Goal: Check status: Check status

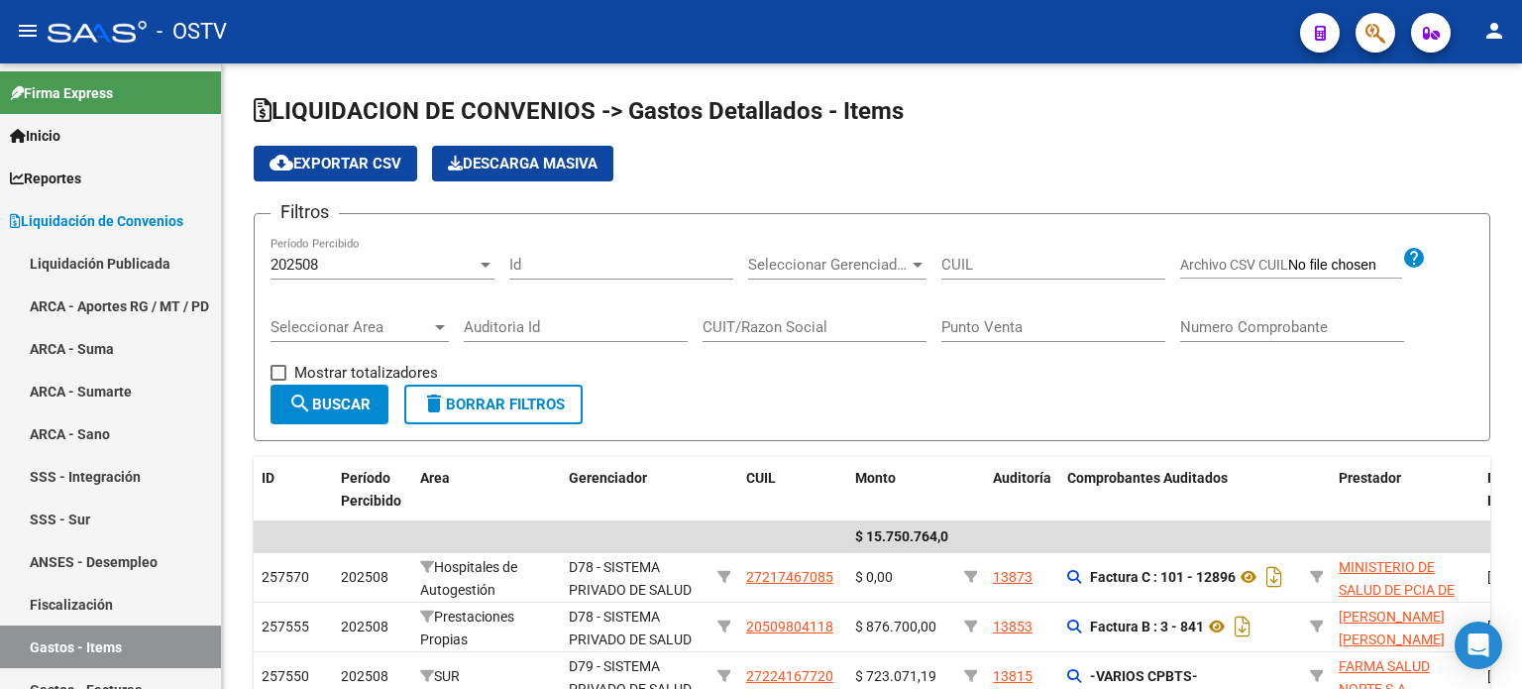
click at [411, 263] on div "202508" at bounding box center [374, 265] width 206 height 18
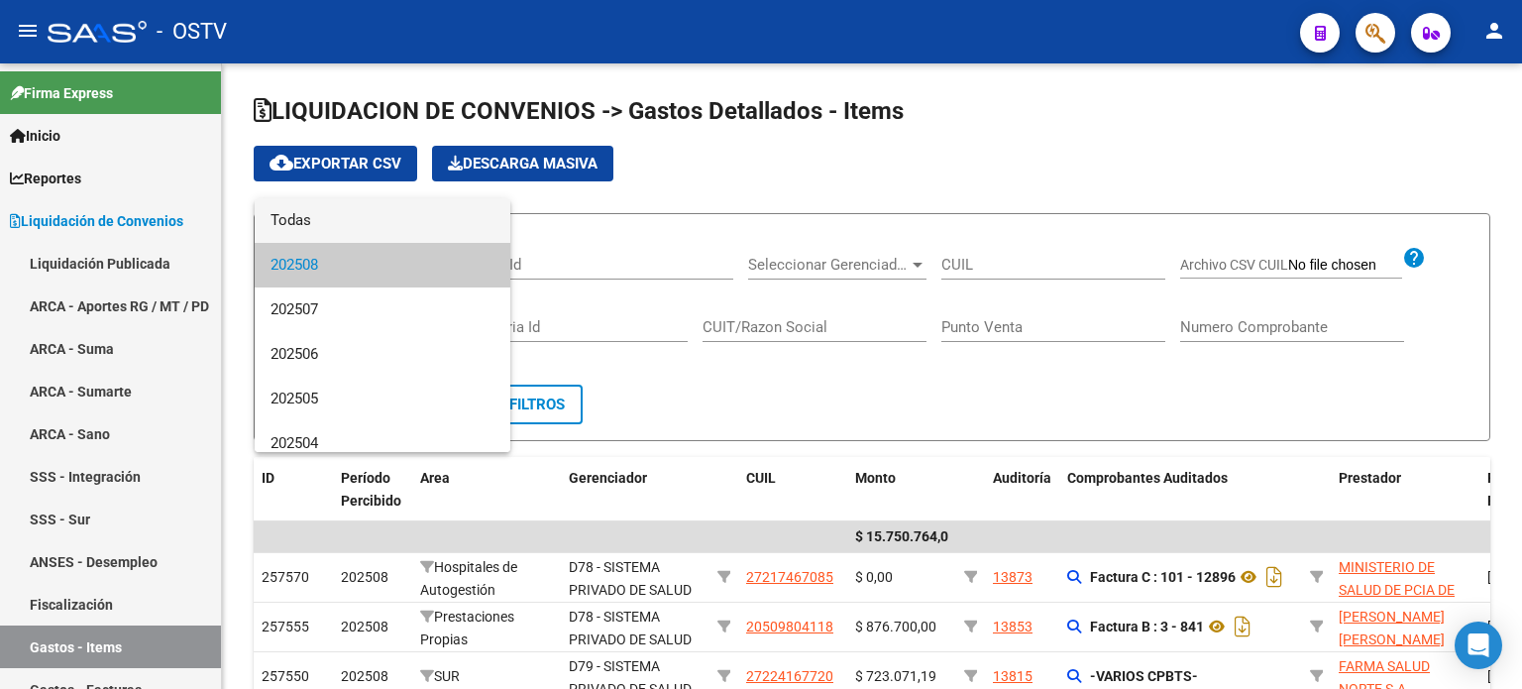
click at [368, 218] on span "Todas" at bounding box center [383, 220] width 224 height 45
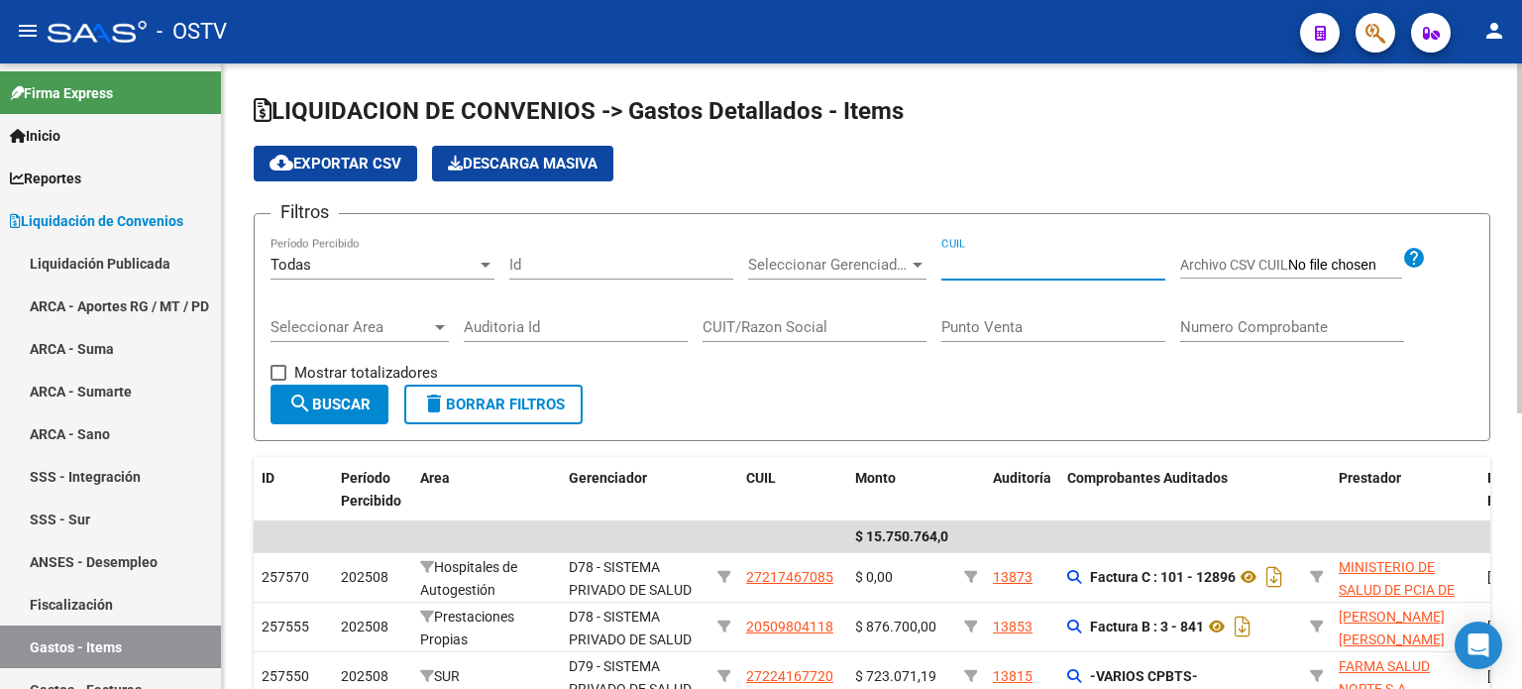
click at [1042, 256] on input "CUIL" at bounding box center [1053, 265] width 224 height 18
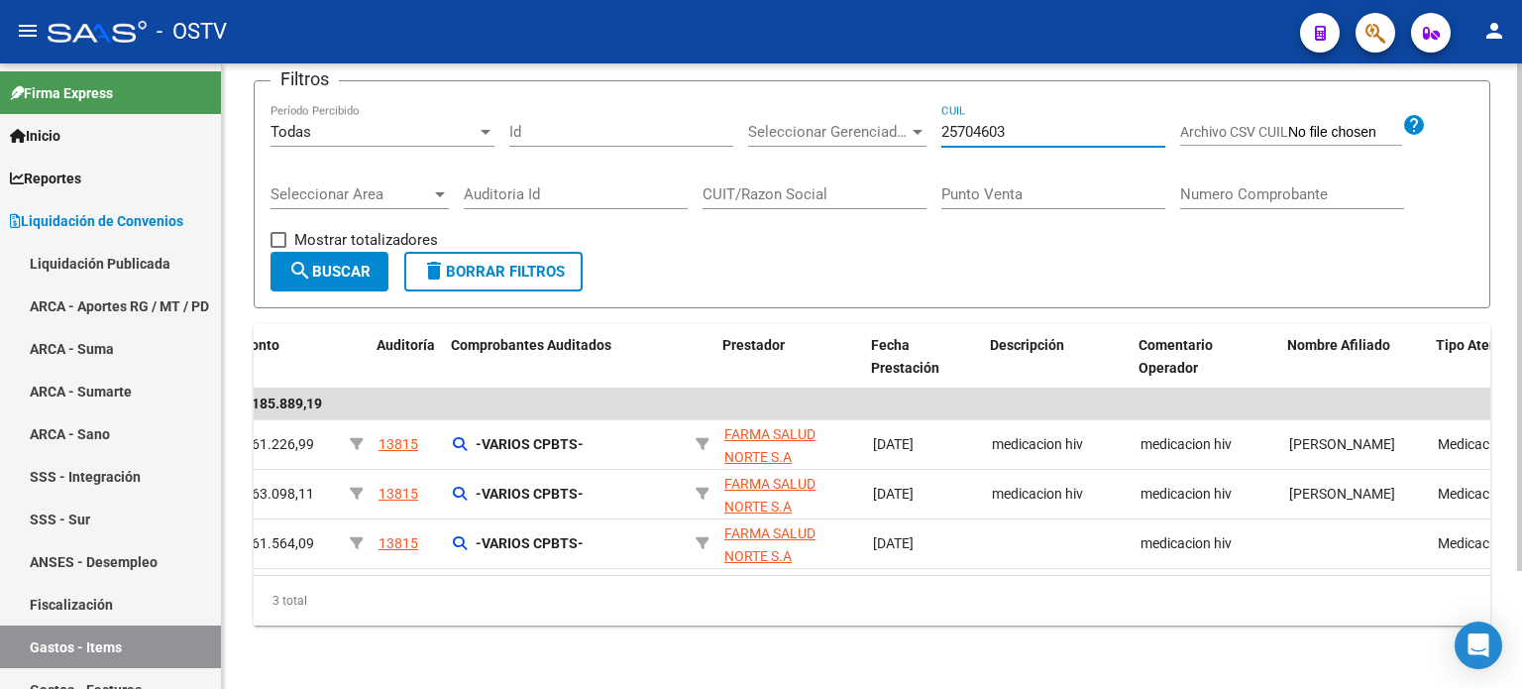
scroll to position [0, 616]
drag, startPoint x: 1026, startPoint y: 110, endPoint x: 880, endPoint y: 112, distance: 145.7
click at [880, 112] on div "Filtros Todas Período Percibido Id Seleccionar Gerenciador Seleccionar Gerencia…" at bounding box center [872, 174] width 1203 height 155
type input "25704603"
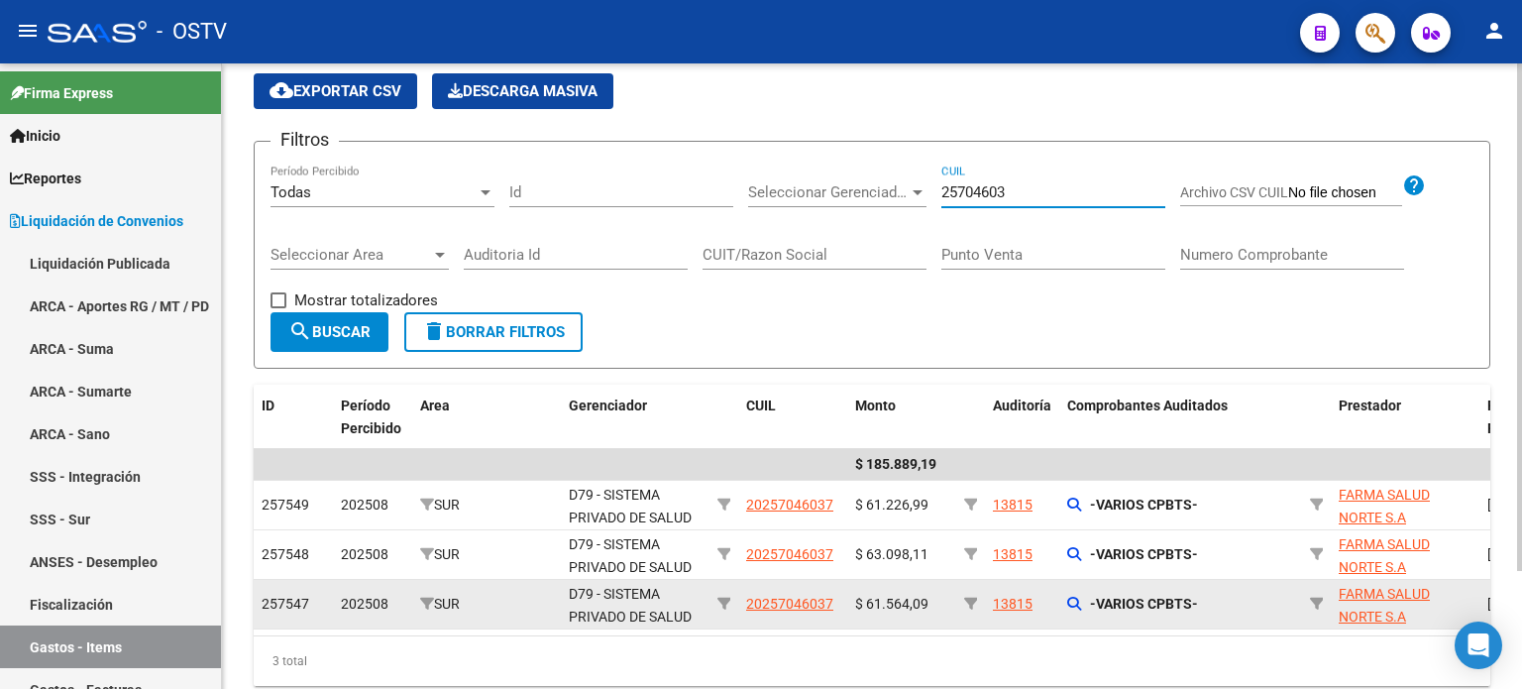
scroll to position [0, 0]
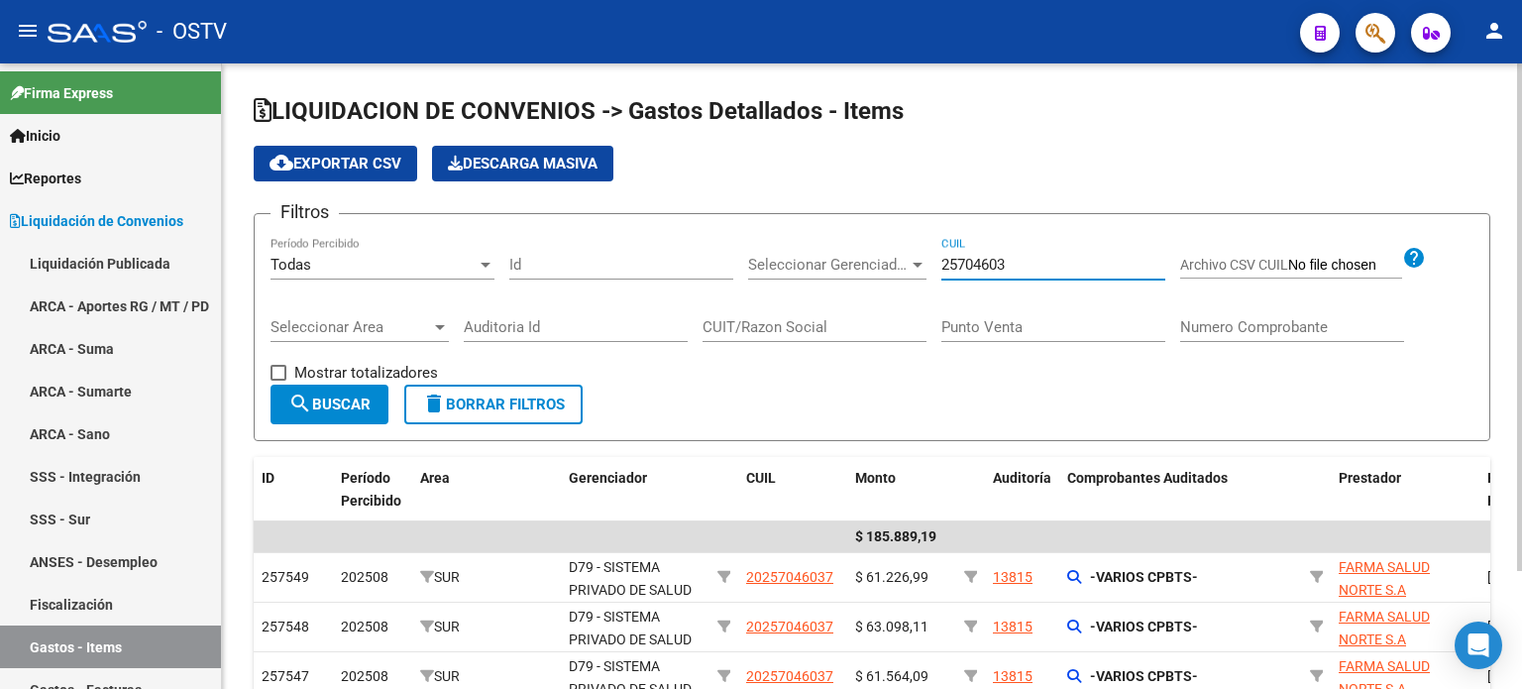
click at [377, 260] on div "Todas" at bounding box center [374, 265] width 206 height 18
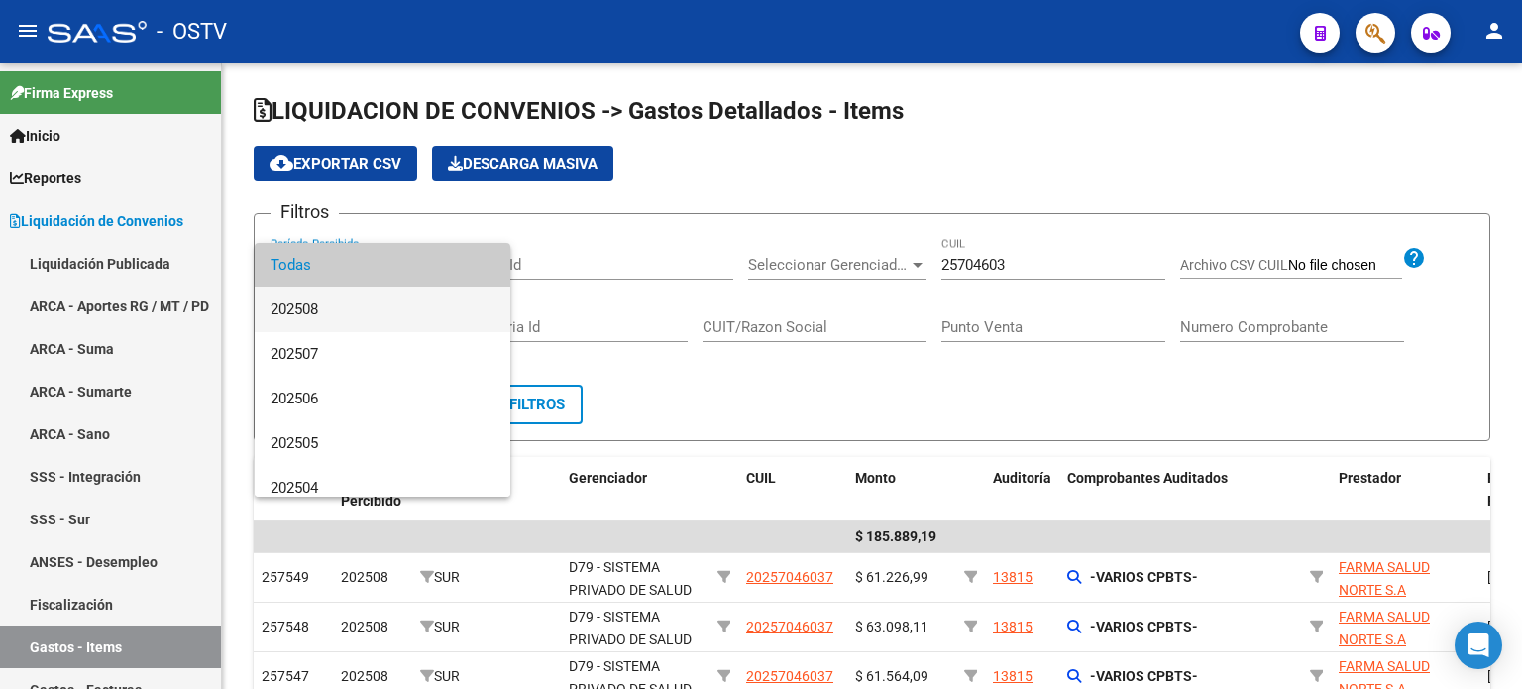
click at [377, 312] on span "202508" at bounding box center [383, 309] width 224 height 45
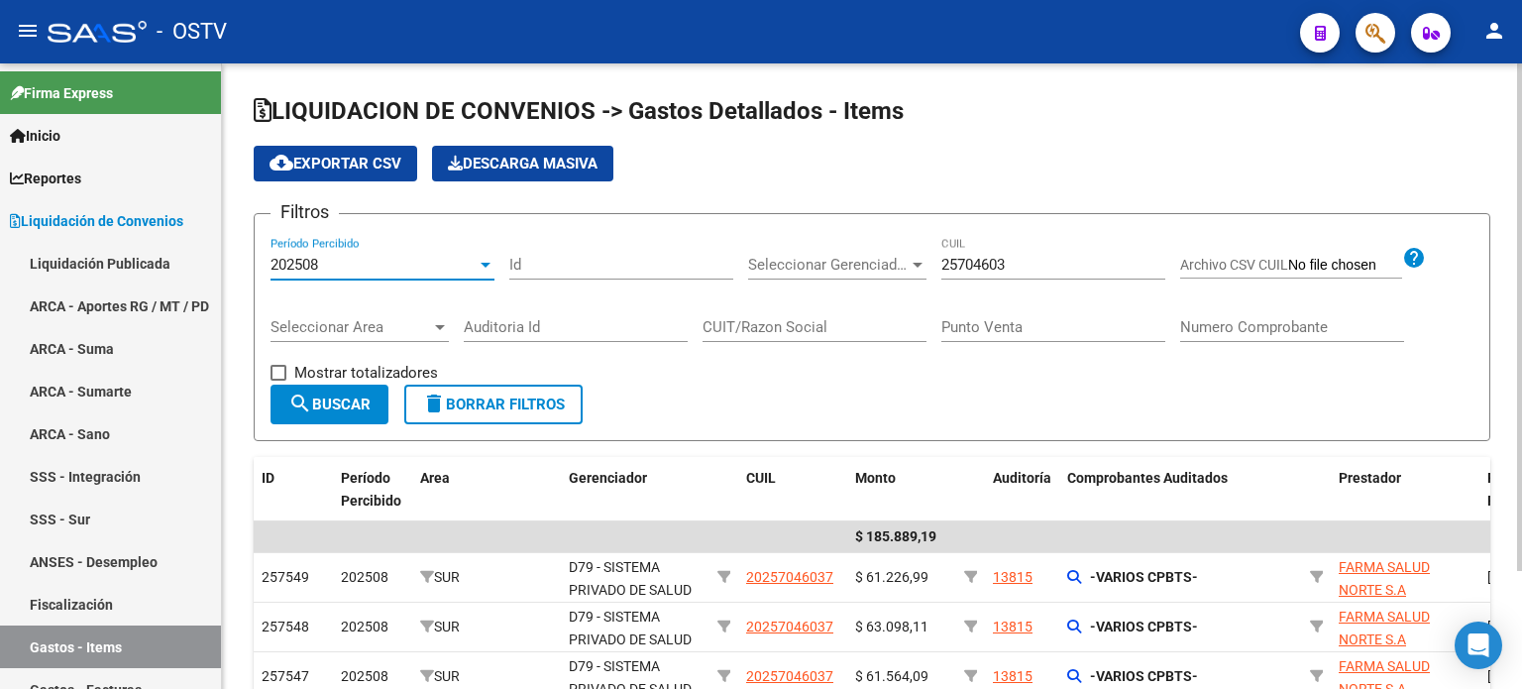
click at [1033, 268] on input "25704603" at bounding box center [1053, 265] width 224 height 18
drag, startPoint x: 1041, startPoint y: 272, endPoint x: 900, endPoint y: 279, distance: 141.9
click at [907, 278] on div "Filtros 202508 Período Percibido Id Seleccionar Gerenciador Seleccionar Gerenci…" at bounding box center [872, 307] width 1203 height 155
click at [330, 398] on span "search Buscar" at bounding box center [329, 404] width 82 height 18
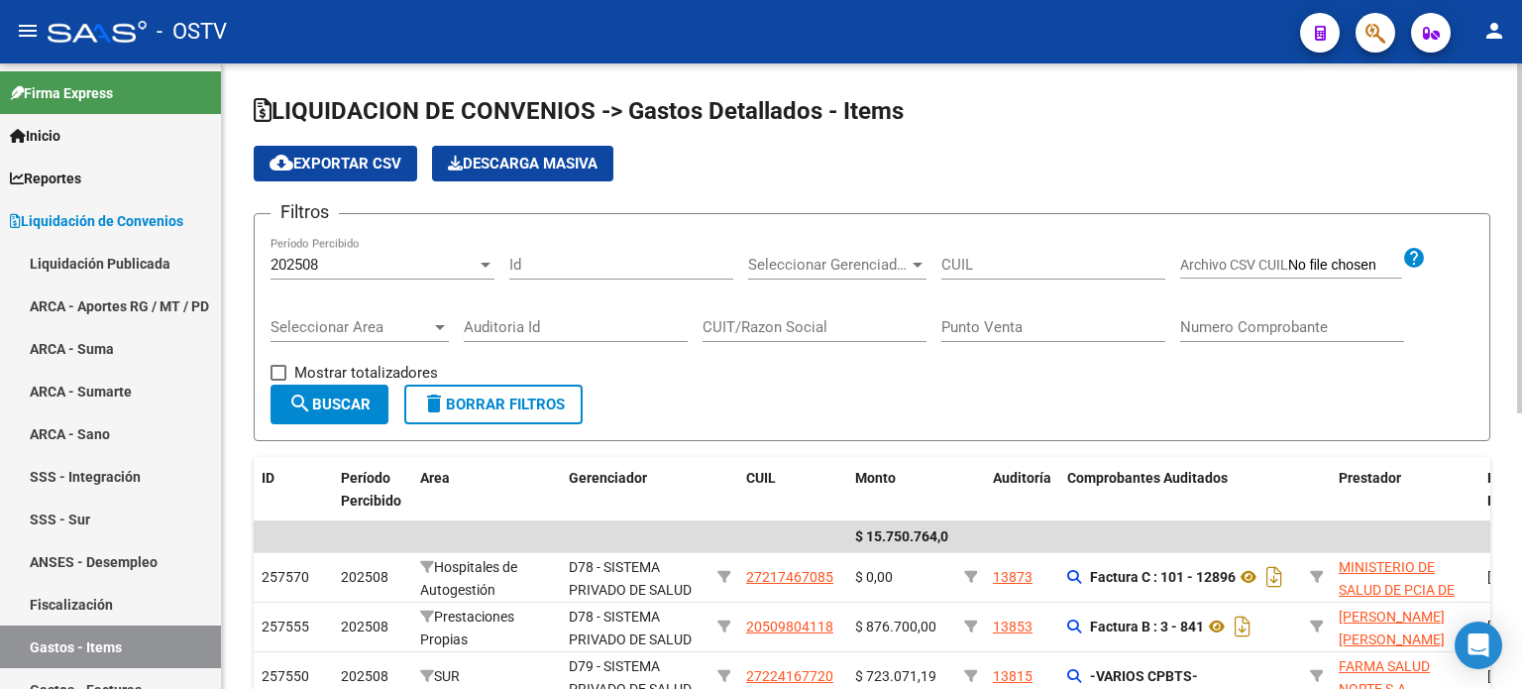
click at [1002, 261] on input "CUIL" at bounding box center [1053, 265] width 224 height 18
paste input "25704603"
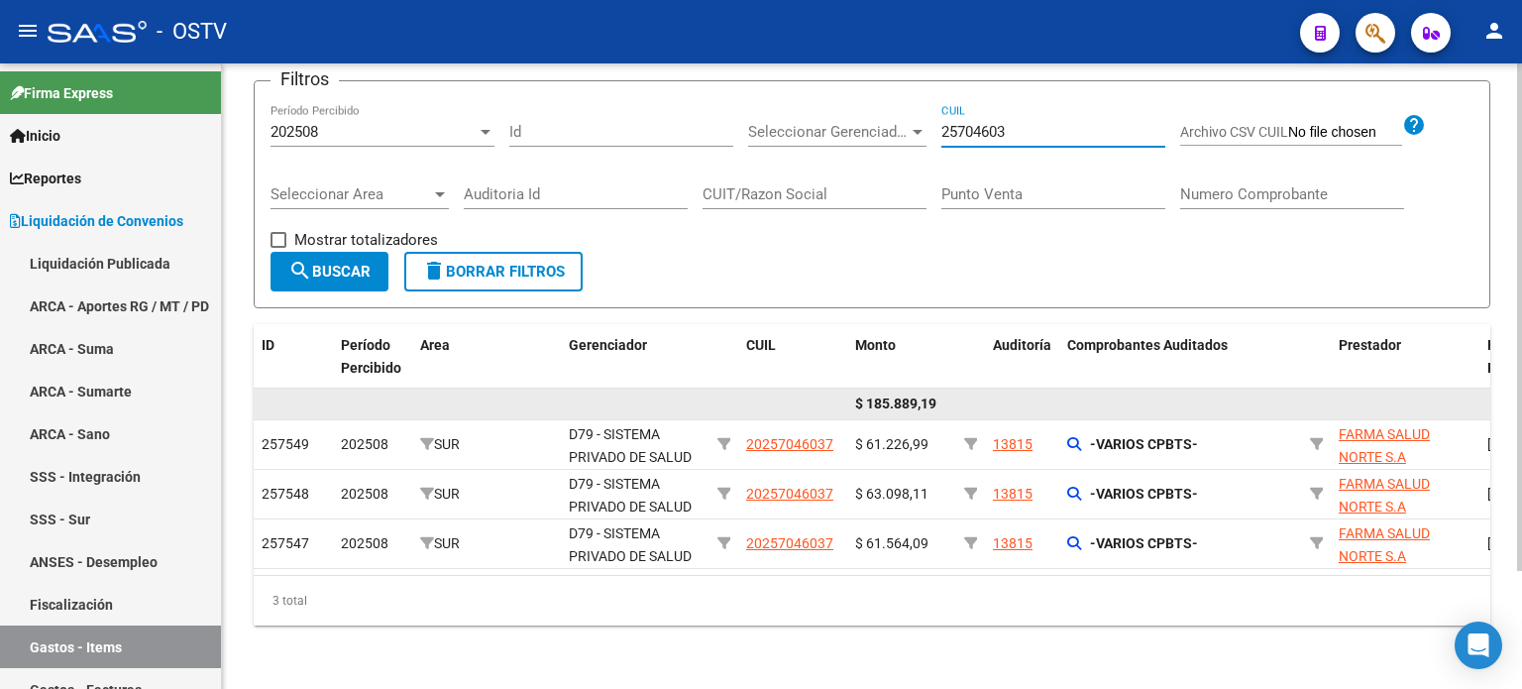
scroll to position [145, 0]
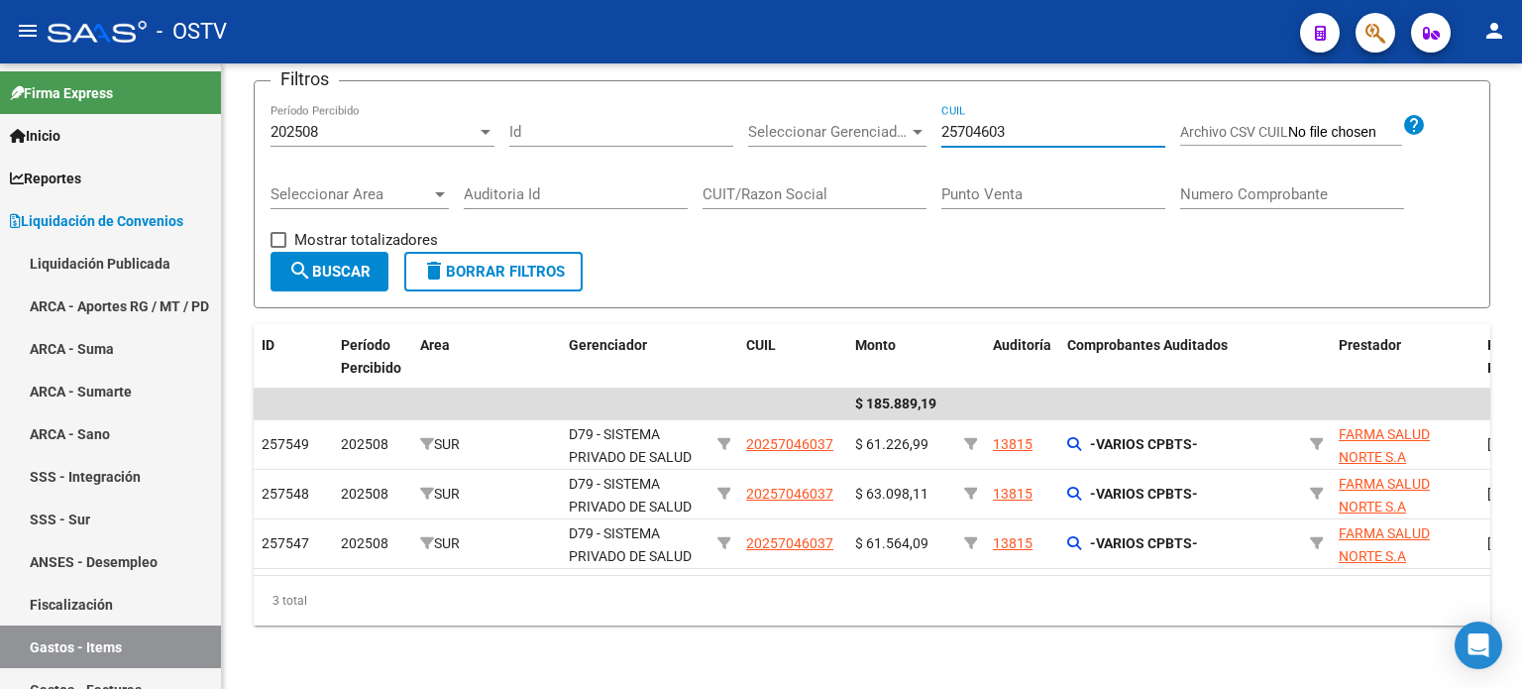
type input "25704603"
